Goal: Information Seeking & Learning: Compare options

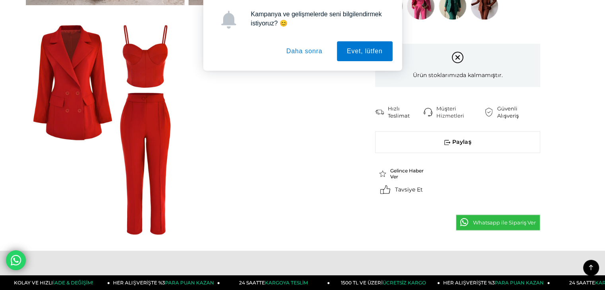
scroll to position [633, 0]
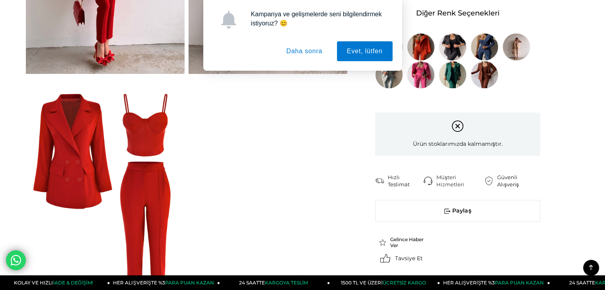
click at [301, 54] on button "Daha sonra" at bounding box center [304, 51] width 56 height 20
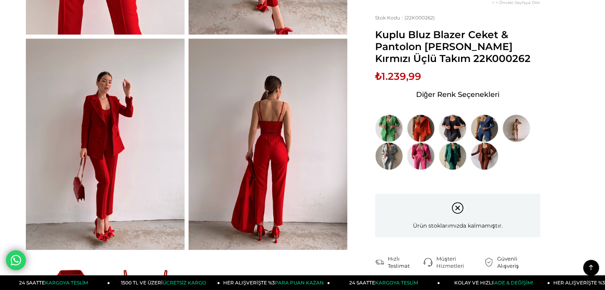
scroll to position [466, 0]
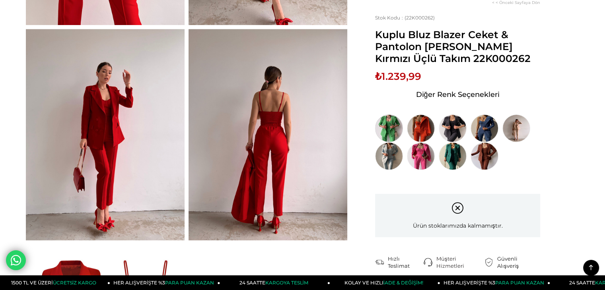
click at [388, 130] on img at bounding box center [389, 129] width 28 height 28
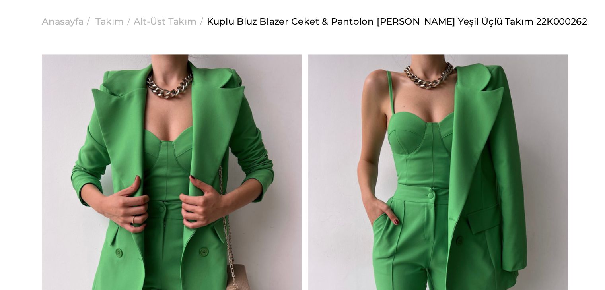
scroll to position [10, 0]
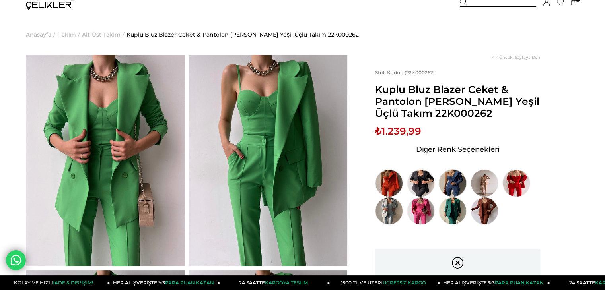
click at [463, 184] on img at bounding box center [453, 183] width 28 height 28
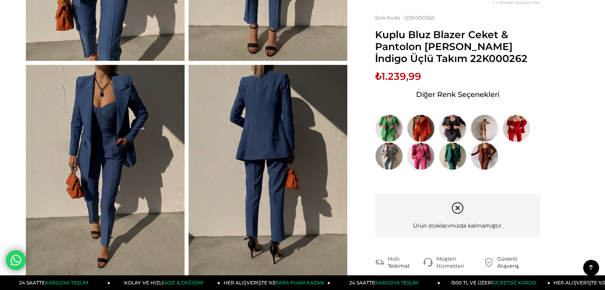
scroll to position [426, 0]
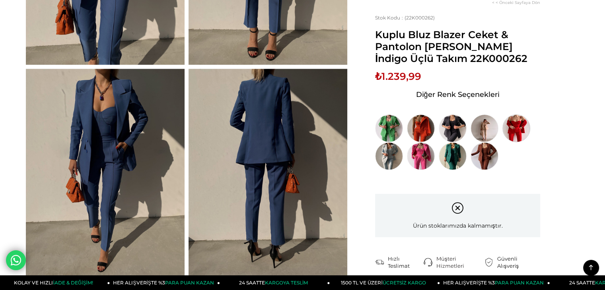
click at [518, 130] on img at bounding box center [516, 129] width 28 height 28
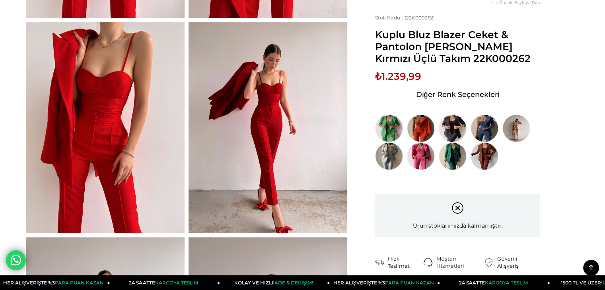
scroll to position [259, 0]
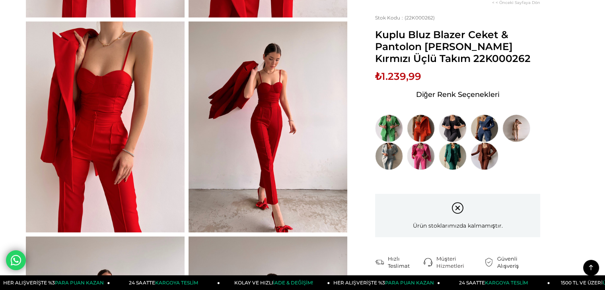
click at [322, 89] on img at bounding box center [268, 127] width 159 height 212
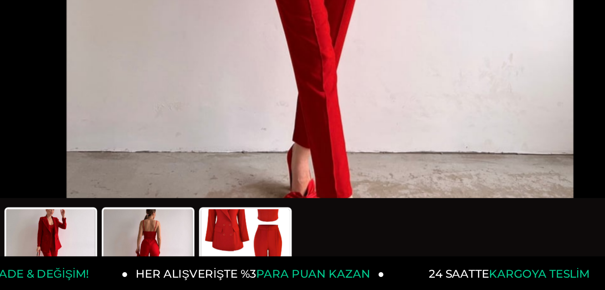
scroll to position [305, 0]
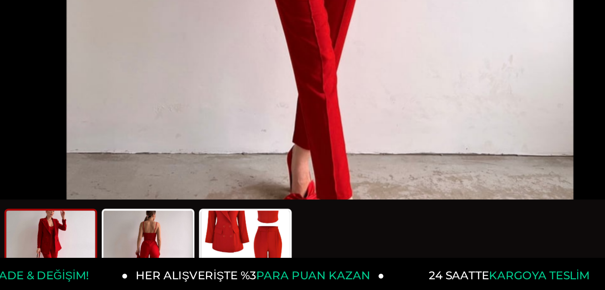
click at [190, 262] on img at bounding box center [187, 270] width 38 height 30
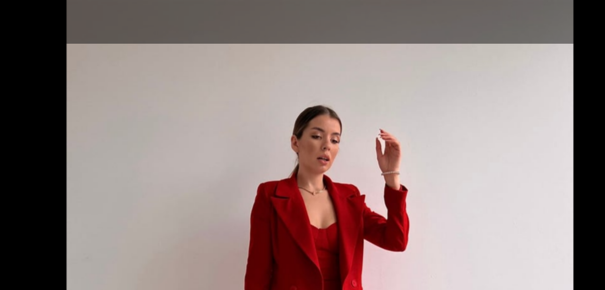
scroll to position [346, 0]
